Goal: Information Seeking & Learning: Learn about a topic

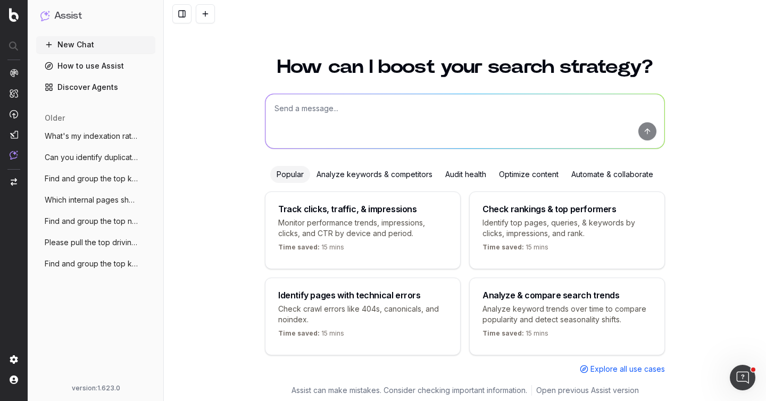
scroll to position [12, 0]
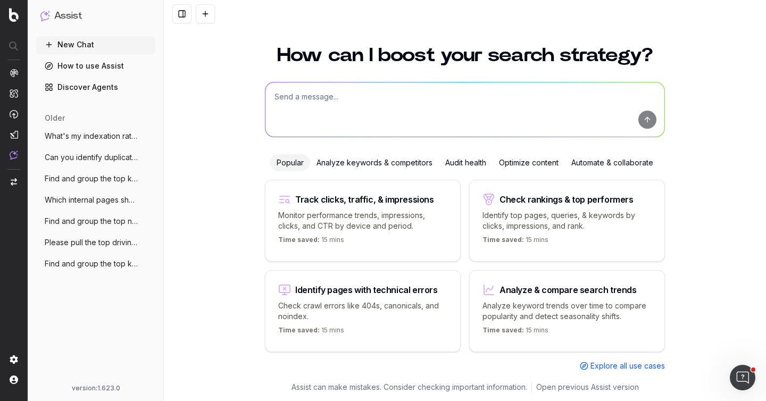
click at [99, 131] on span "What's my indexation rate look like now" at bounding box center [92, 136] width 94 height 11
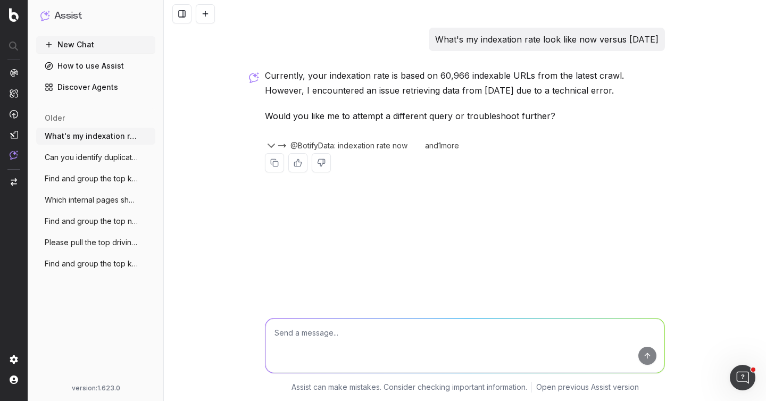
click at [81, 265] on span "Find and group the top keywords for my c" at bounding box center [92, 264] width 94 height 11
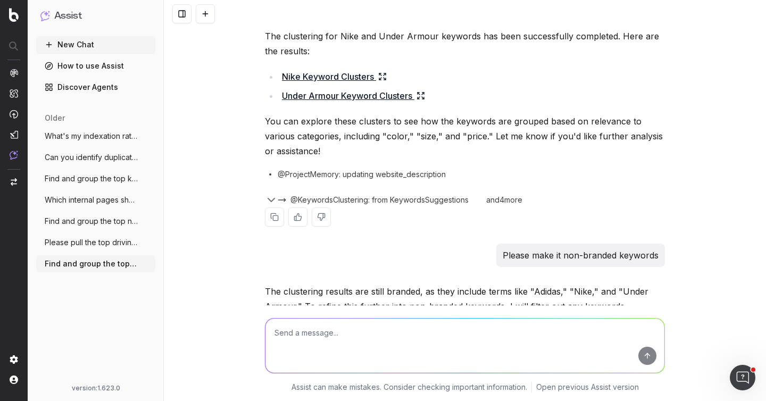
scroll to position [695, 0]
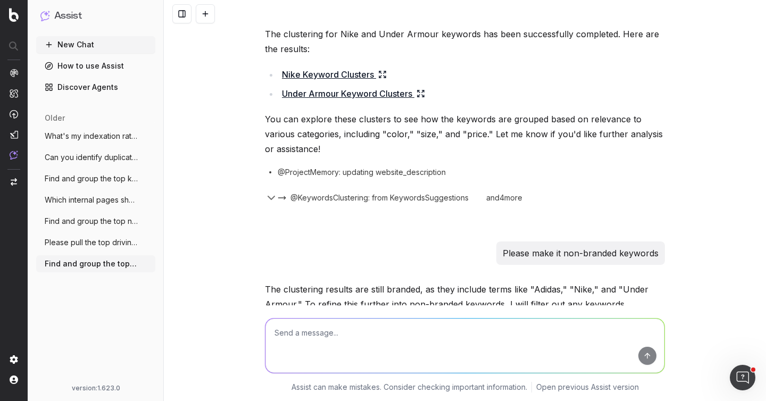
click at [105, 238] on span "Please pull the top driving non-branded" at bounding box center [92, 242] width 94 height 11
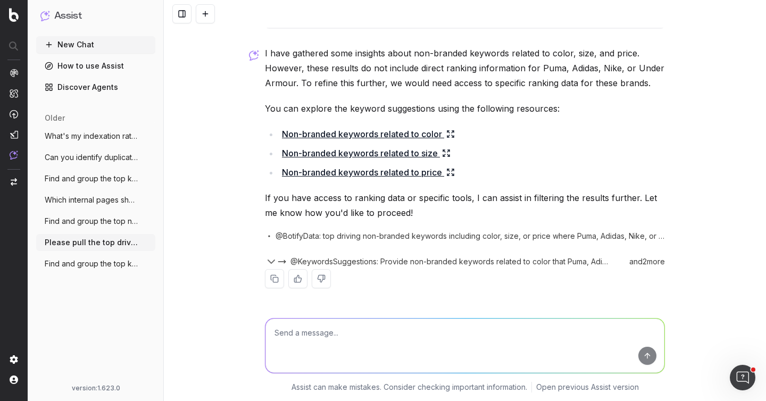
scroll to position [37, 0]
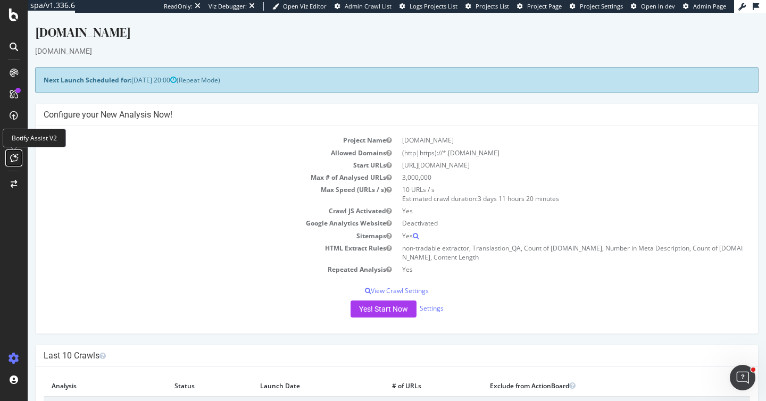
click at [12, 150] on div at bounding box center [13, 158] width 17 height 17
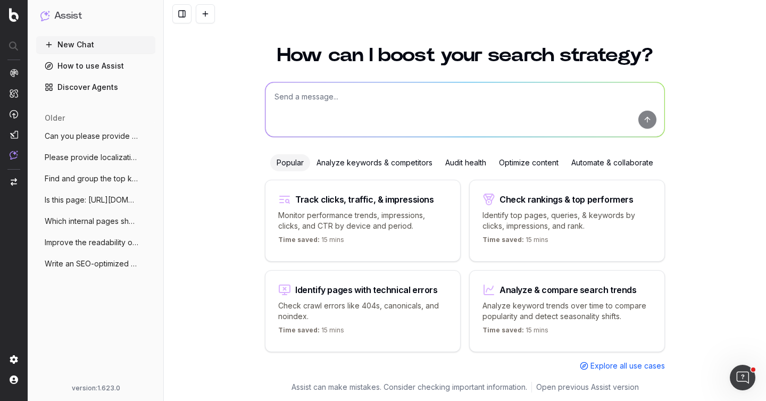
click at [66, 258] on button "Write an SEO-optimized article about cry" at bounding box center [95, 263] width 119 height 17
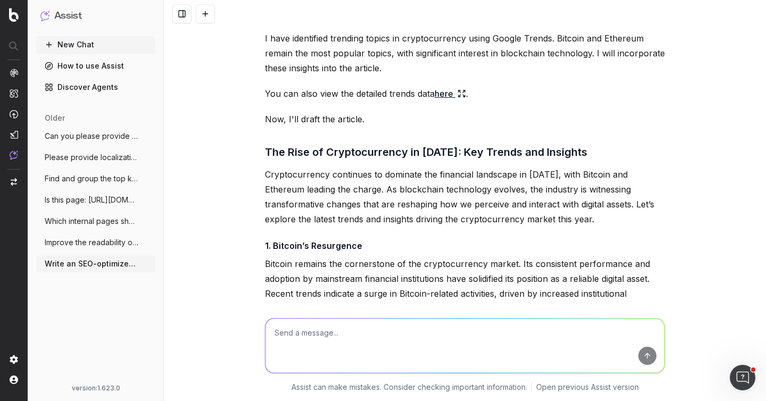
scroll to position [43, 0]
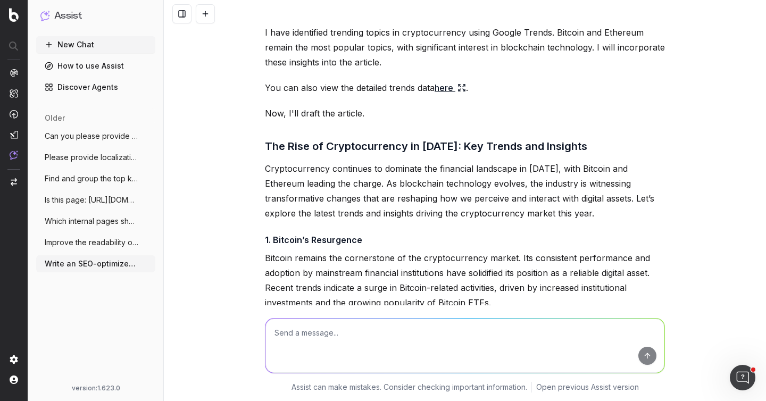
click at [122, 241] on span "Improve the readability of my learn page" at bounding box center [92, 242] width 94 height 11
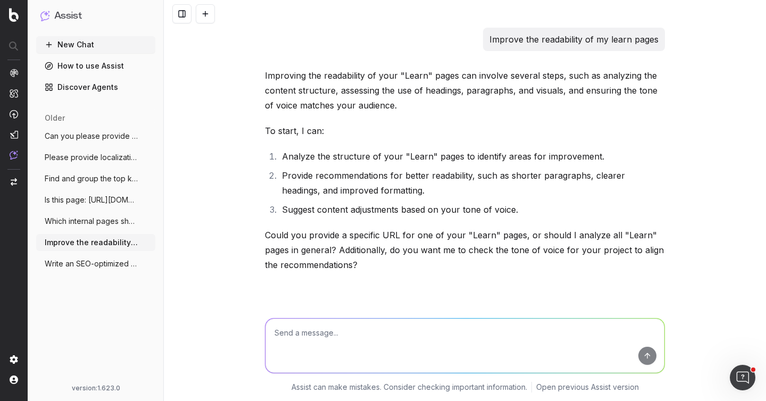
click at [85, 225] on span "Which internal pages should I link to fr" at bounding box center [92, 221] width 94 height 11
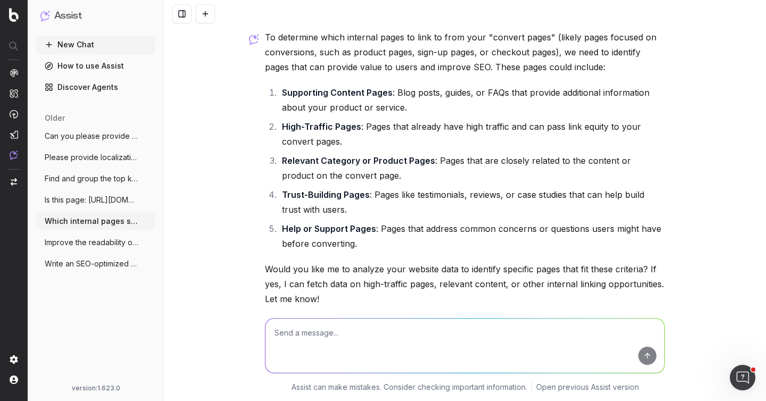
scroll to position [47, 0]
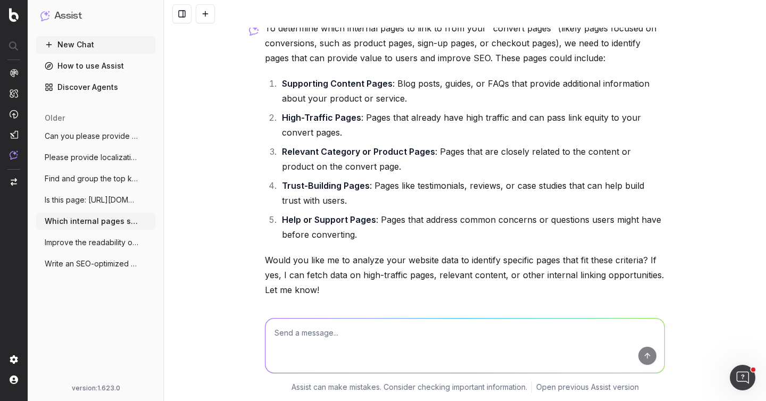
click at [94, 196] on span "Is this page: [URL][DOMAIN_NAME]" at bounding box center [92, 200] width 94 height 11
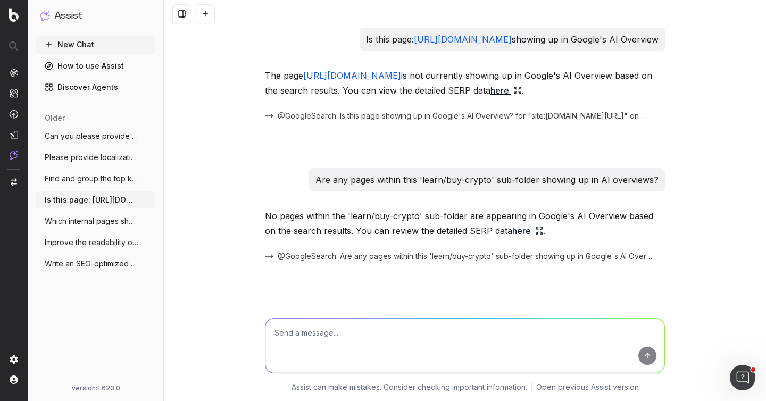
scroll to position [19, 0]
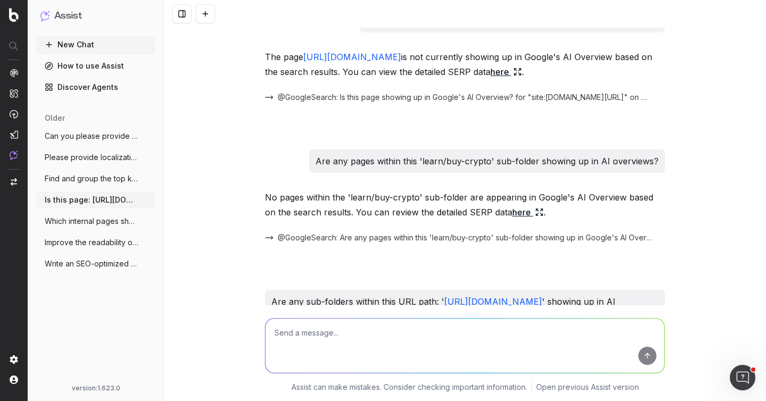
click at [98, 176] on span "Find and group the top keywords for user" at bounding box center [92, 178] width 94 height 11
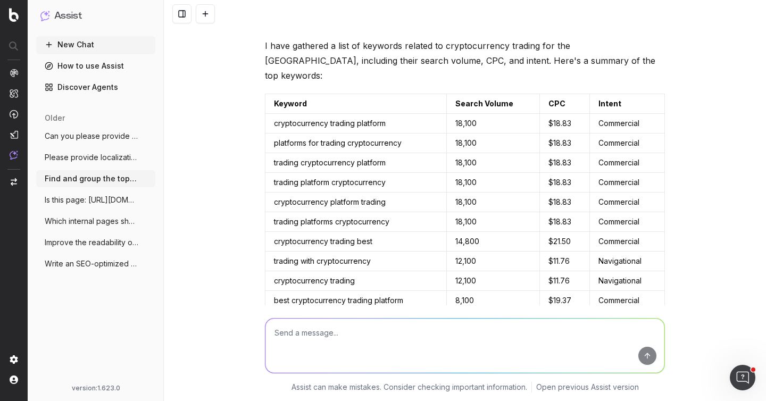
scroll to position [277, 0]
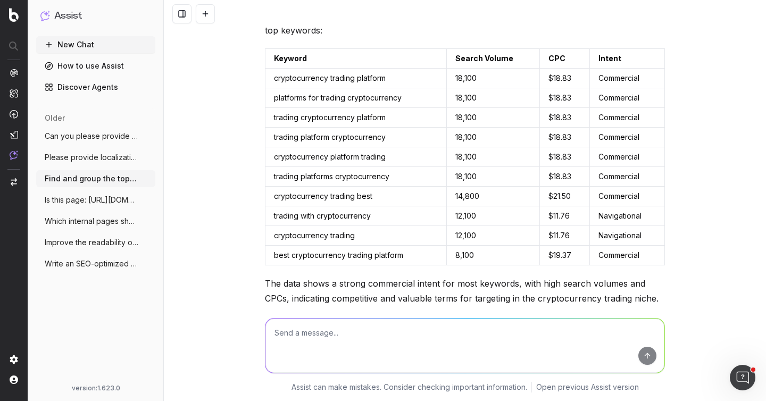
click at [76, 136] on span "Can you please provide internal linking" at bounding box center [92, 136] width 94 height 11
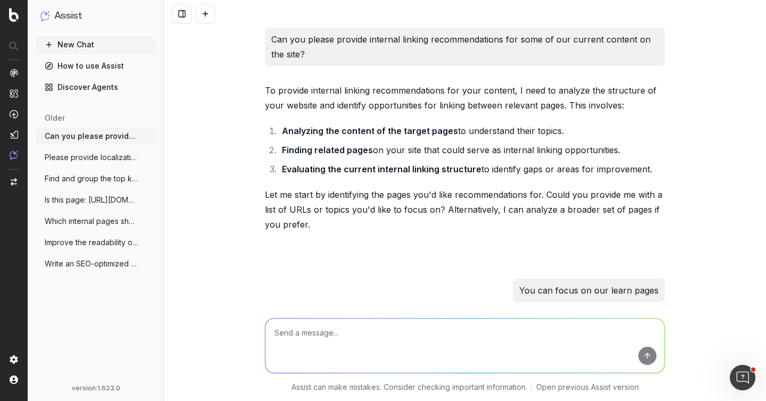
click at [205, 16] on button at bounding box center [205, 13] width 19 height 19
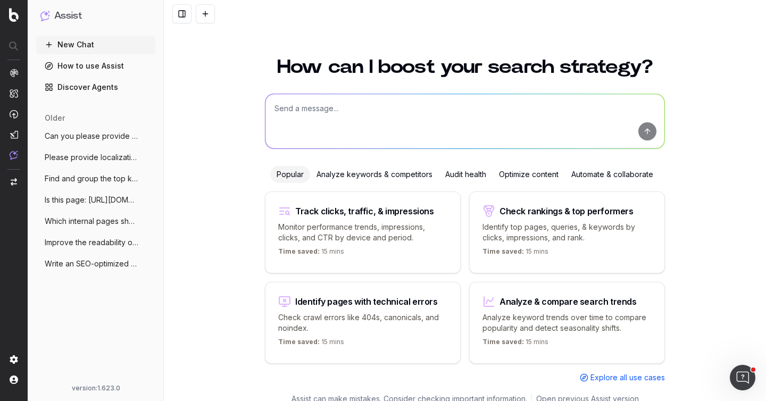
click at [328, 121] on textarea at bounding box center [465, 121] width 399 height 54
type textarea "What are long tail keywords that are trending?"
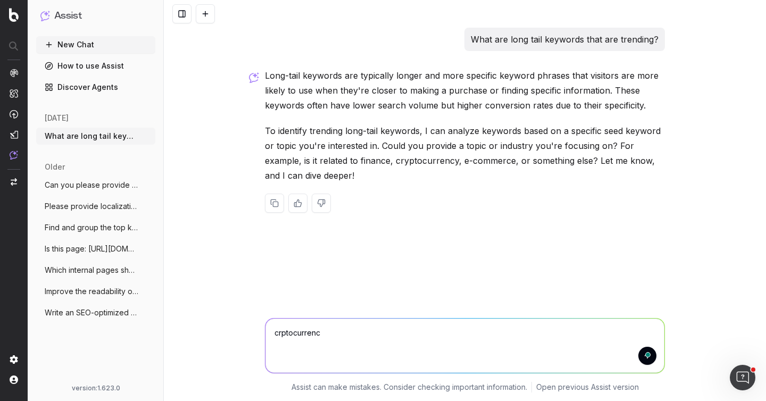
type textarea "crptocurrency"
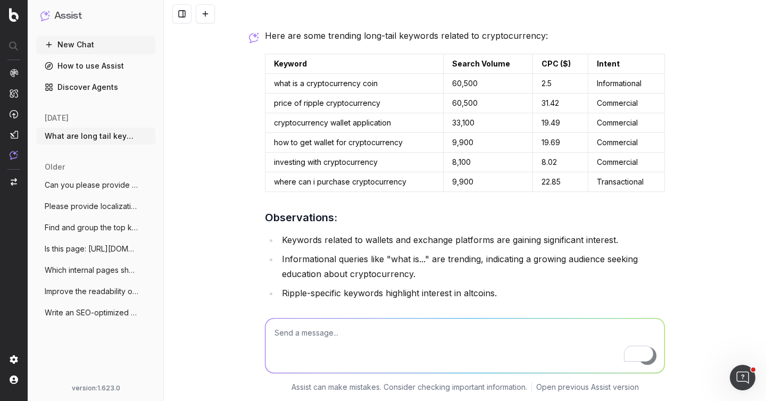
scroll to position [348, 0]
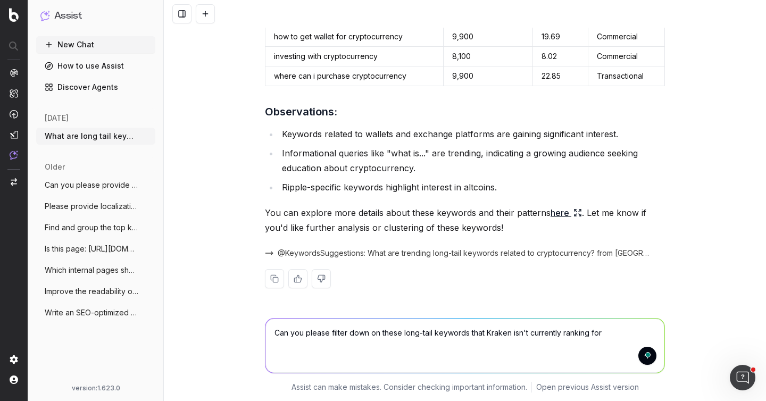
type textarea "Can you please filter down on these long-tail keywords that Kraken isn't curren…"
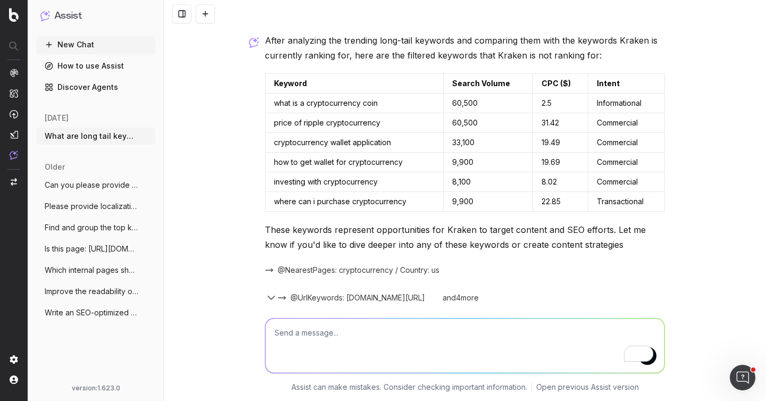
scroll to position [697, 0]
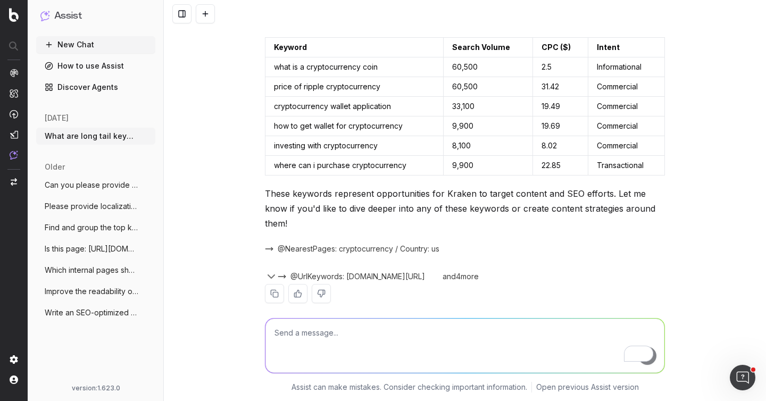
click at [474, 271] on div "and 4 more" at bounding box center [463, 276] width 51 height 11
click at [392, 271] on span "@UrlKeywords: [DOMAIN_NAME][URL]" at bounding box center [358, 276] width 135 height 11
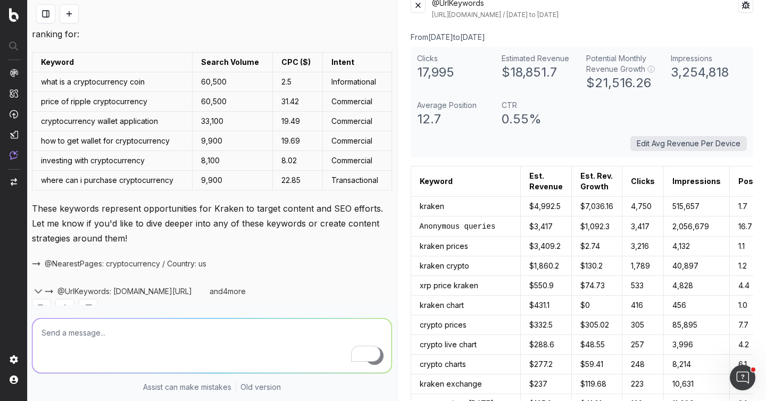
scroll to position [0, 0]
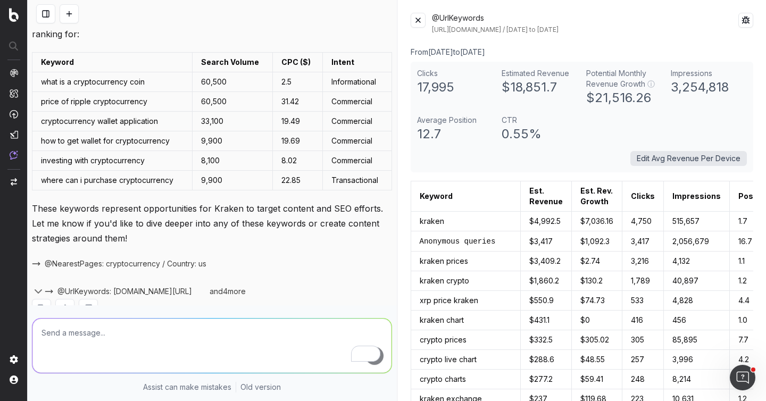
click at [419, 28] on div "@UrlKeywords https://www.kraken.com/prices / 2025-07-17 to 2025-08-16" at bounding box center [582, 23] width 343 height 21
click at [417, 21] on button at bounding box center [418, 20] width 15 height 15
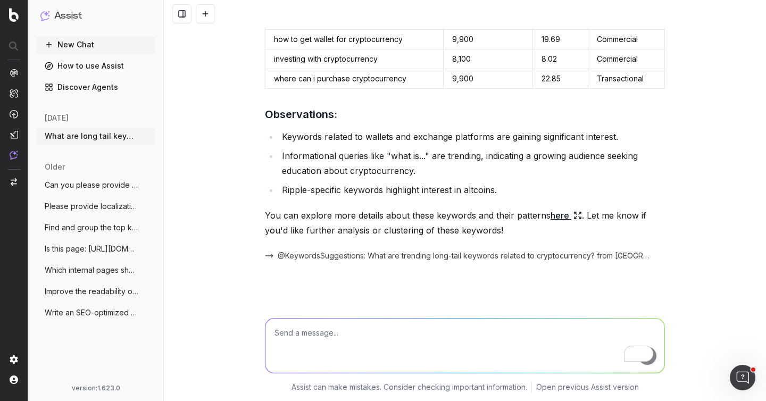
scroll to position [279, 0]
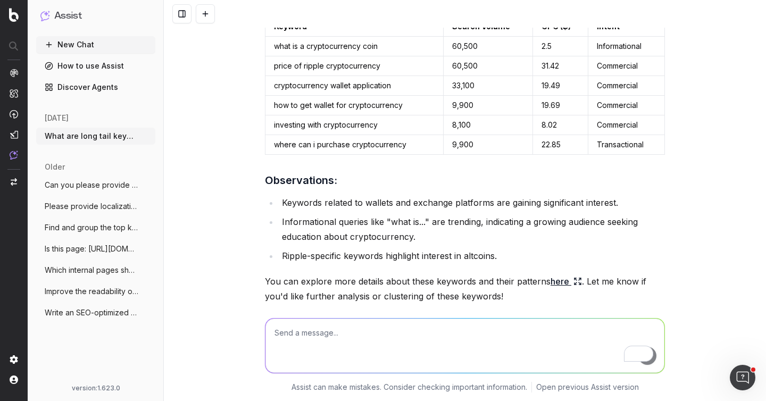
click at [86, 313] on span "Write an SEO-optimized article about cry" at bounding box center [92, 313] width 94 height 11
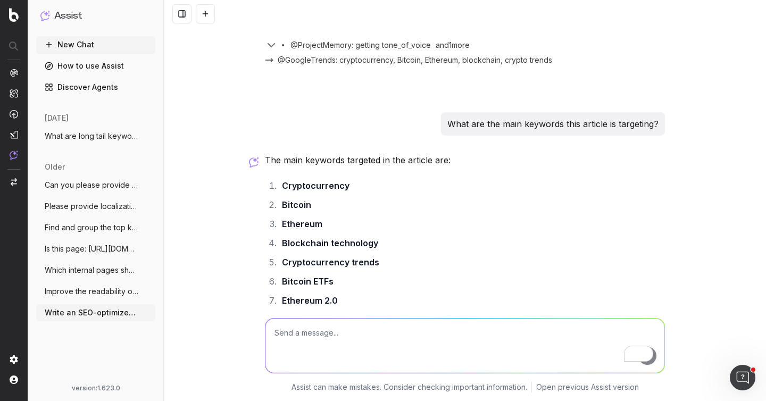
scroll to position [857, 0]
click at [97, 135] on span "What are long tail keywords that are tre" at bounding box center [92, 136] width 94 height 11
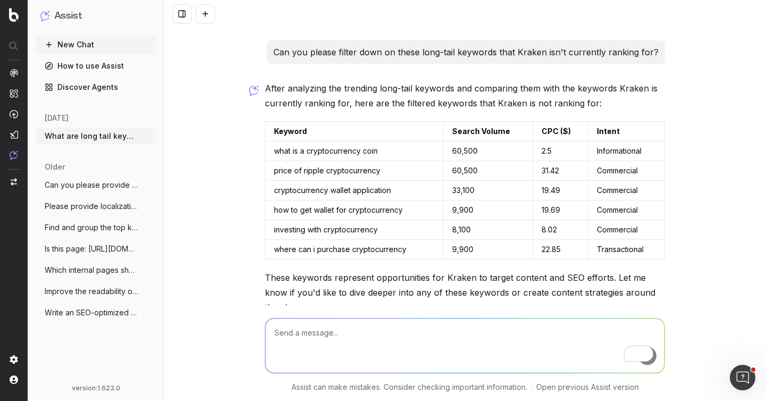
scroll to position [685, 0]
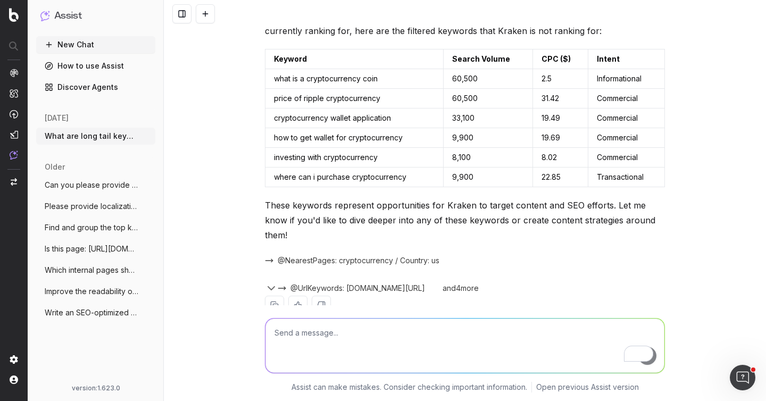
click at [85, 229] on span "Find and group the top keywords for user" at bounding box center [92, 227] width 94 height 11
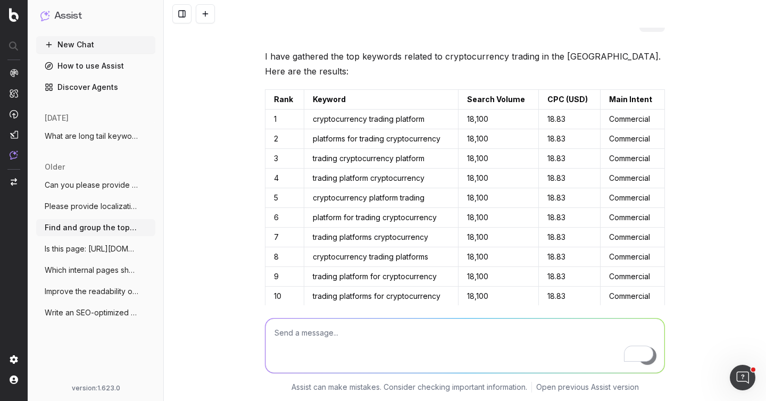
click at [82, 273] on span "Which internal pages should I link to fr" at bounding box center [92, 270] width 94 height 11
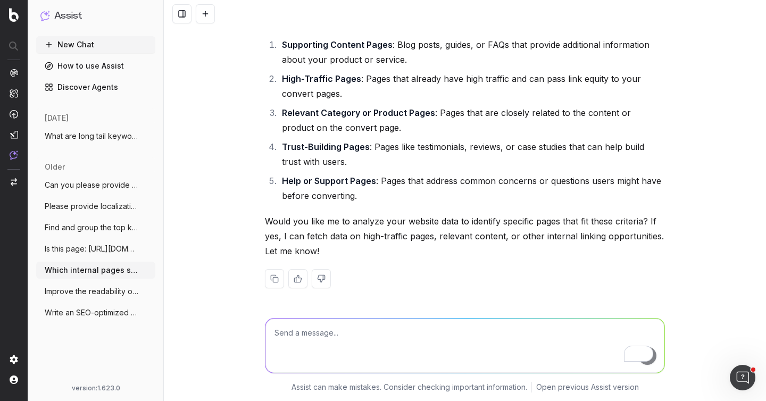
click at [78, 249] on span "Is this page: [URL][DOMAIN_NAME]" at bounding box center [92, 249] width 94 height 11
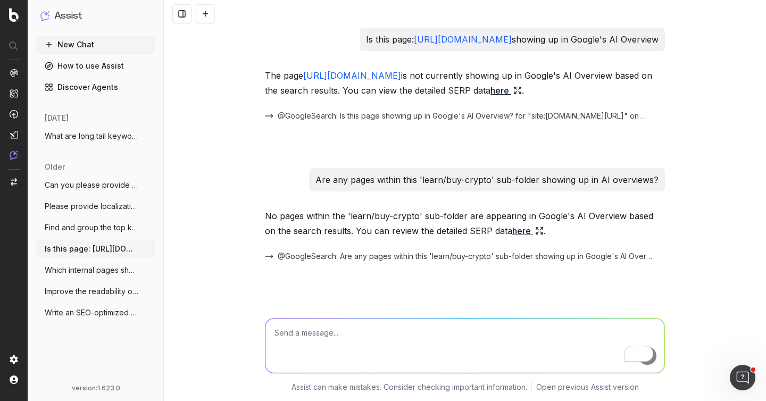
drag, startPoint x: 289, startPoint y: 42, endPoint x: 662, endPoint y: 44, distance: 373.5
click at [662, 44] on div "Is this page: https://www.kraken.com/learn/buy-crypto showing up in Google's AI…" at bounding box center [512, 39] width 305 height 23
click at [522, 90] on link "here" at bounding box center [506, 90] width 31 height 15
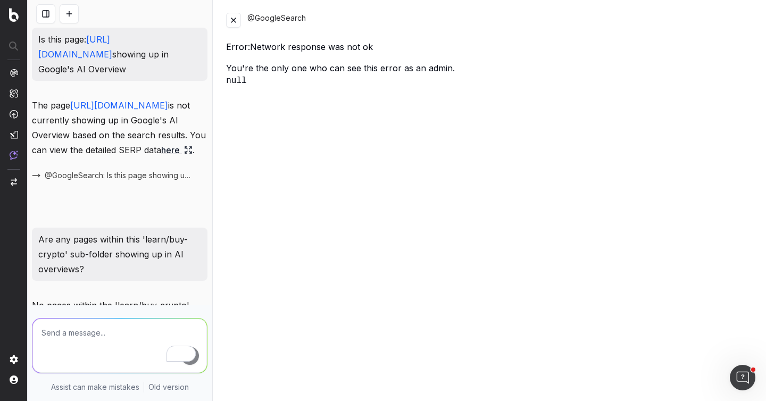
click at [236, 19] on button at bounding box center [233, 20] width 15 height 15
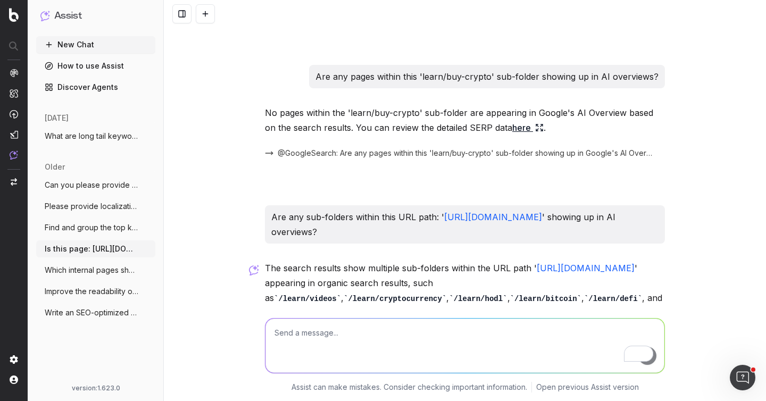
scroll to position [176, 0]
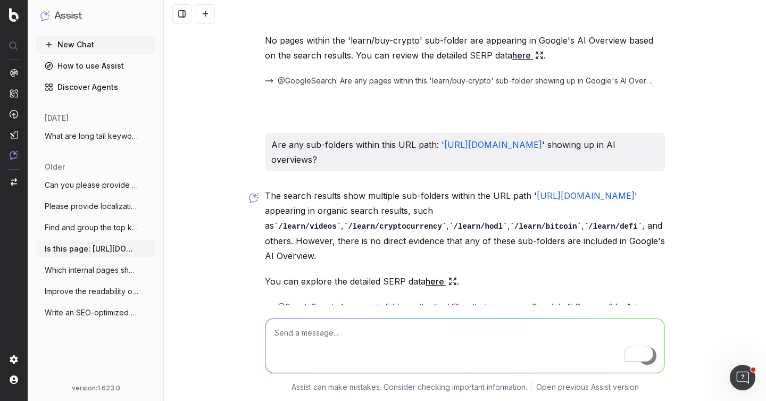
click at [442, 274] on link "here" at bounding box center [441, 281] width 31 height 15
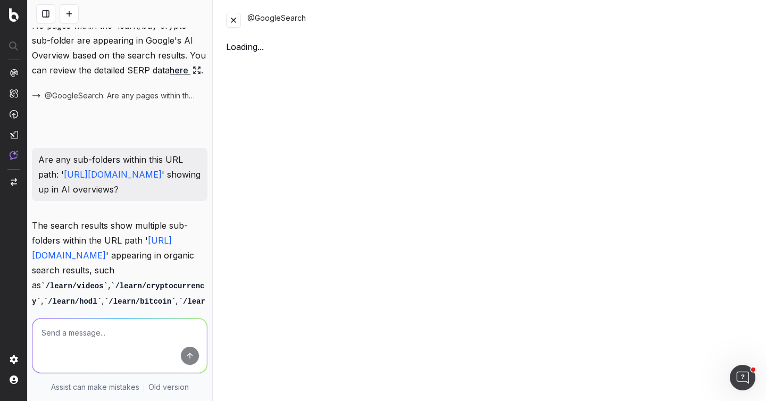
scroll to position [265, 0]
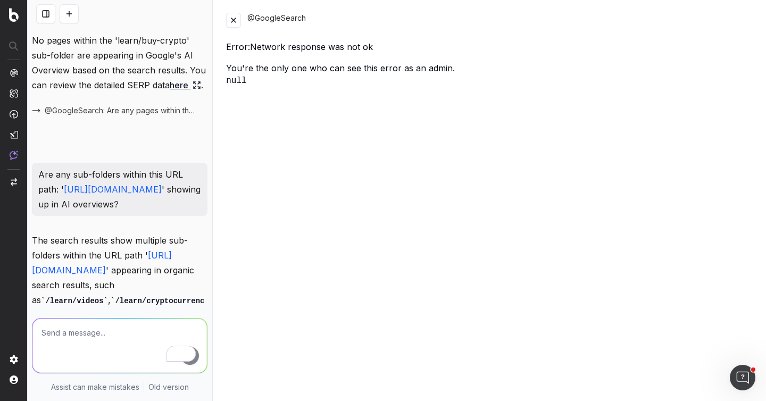
click at [235, 21] on button at bounding box center [233, 20] width 15 height 15
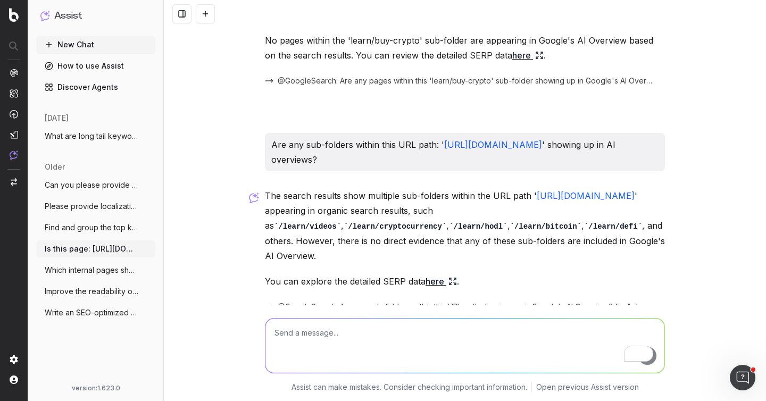
scroll to position [214, 0]
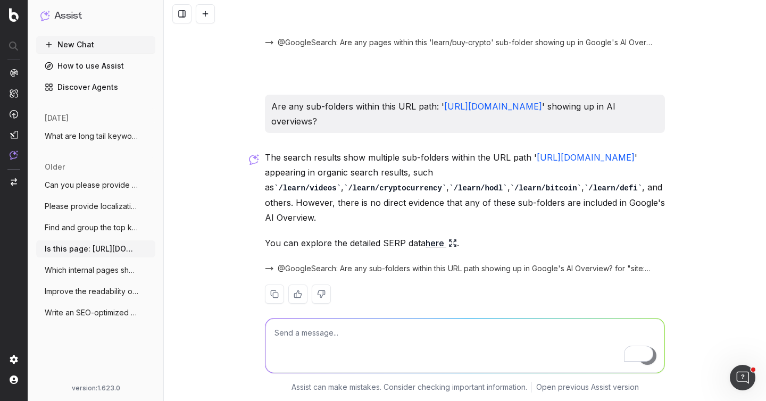
click at [83, 44] on button "New Chat" at bounding box center [95, 44] width 119 height 17
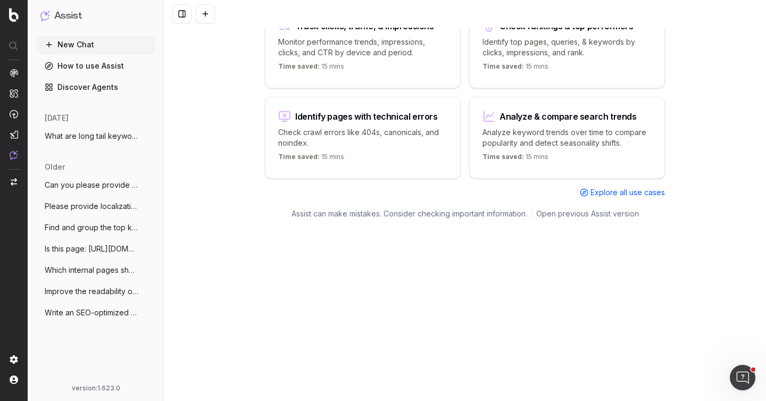
scroll to position [12, 0]
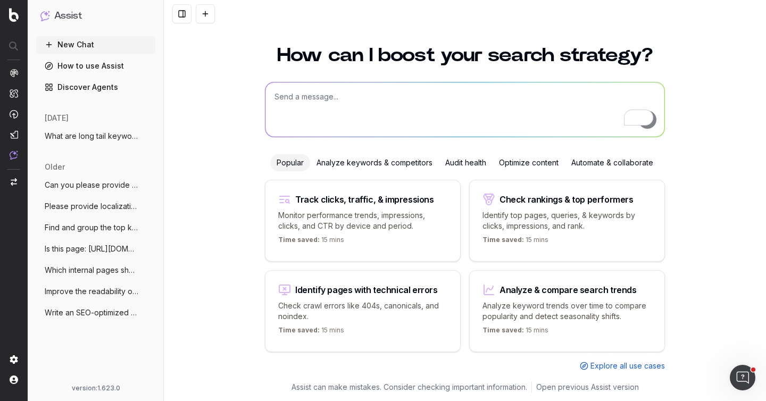
click at [305, 96] on textarea "To enrich screen reader interactions, please activate Accessibility in Grammarl…" at bounding box center [465, 109] width 399 height 54
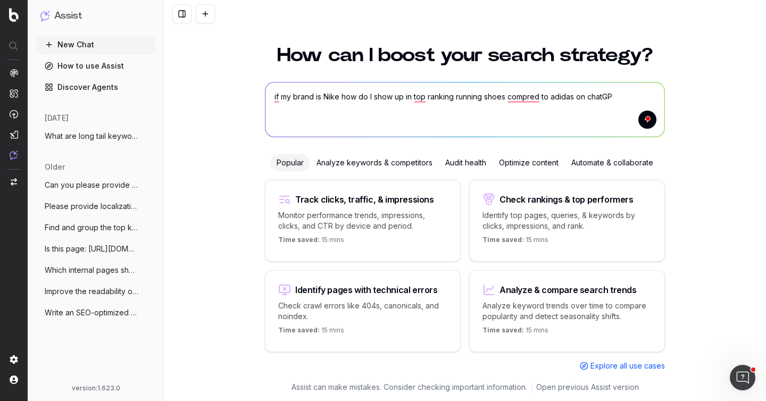
type textarea "if my brand is Nike how do I show up in top ranking running shoes compred to ad…"
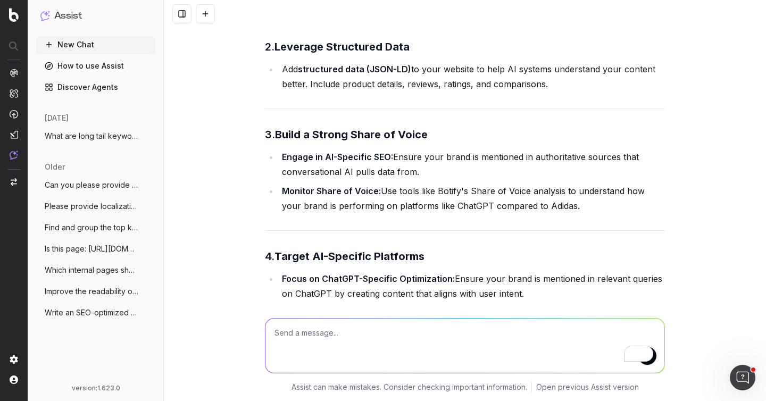
scroll to position [283, 0]
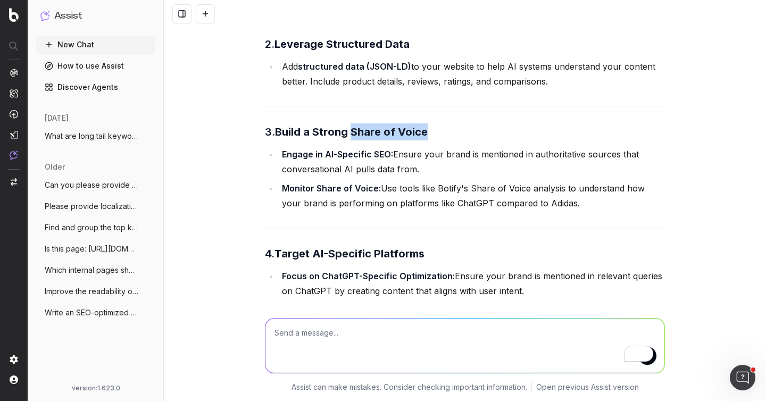
drag, startPoint x: 354, startPoint y: 129, endPoint x: 441, endPoint y: 132, distance: 86.8
click at [441, 132] on h3 "3. Build a Strong Share of Voice" at bounding box center [465, 131] width 400 height 17
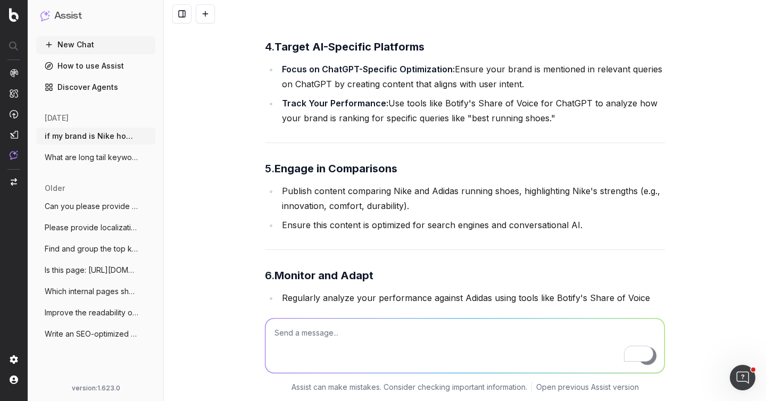
scroll to position [491, 0]
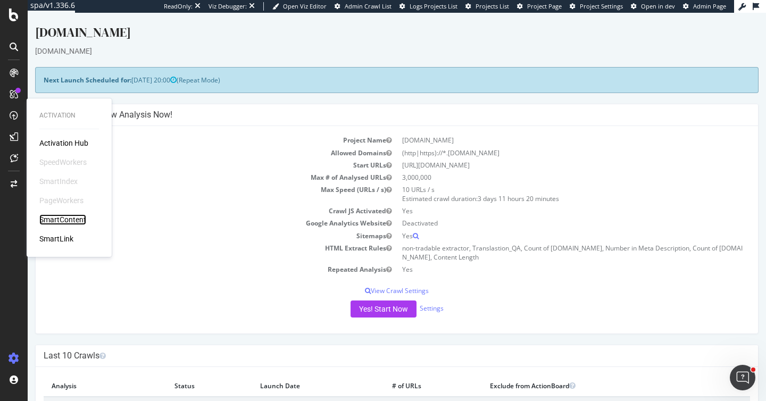
click at [60, 217] on div "SmartContent" at bounding box center [62, 219] width 47 height 11
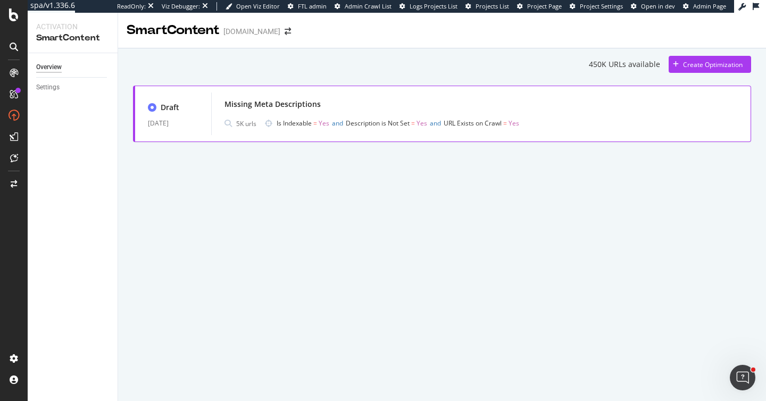
click at [262, 103] on div "Missing Meta Descriptions" at bounding box center [273, 104] width 96 height 11
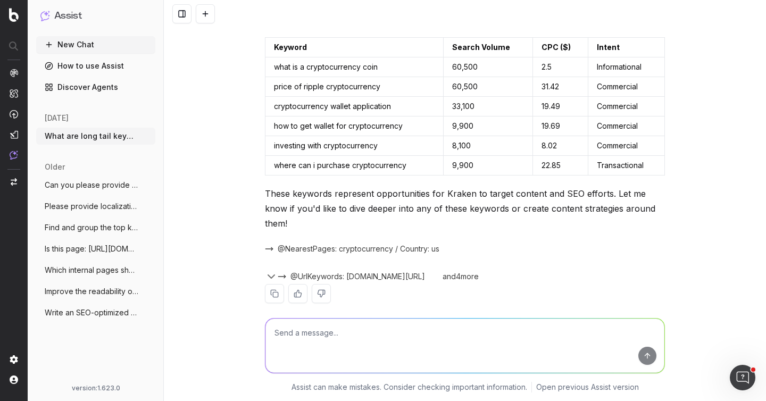
click at [73, 71] on link "How to use Assist" at bounding box center [95, 65] width 119 height 17
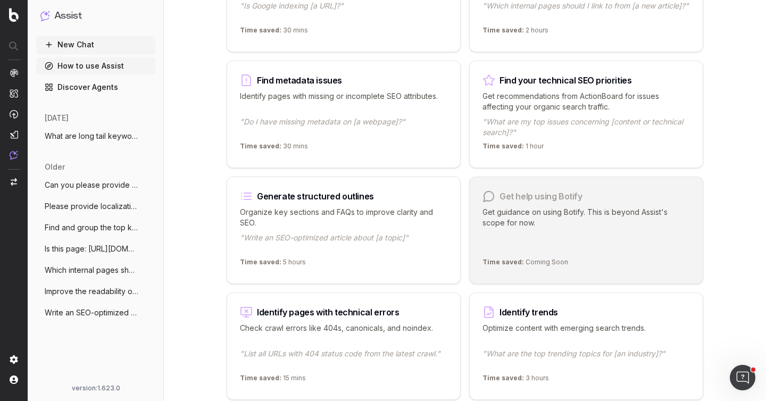
scroll to position [816, 0]
